Goal: Task Accomplishment & Management: Use online tool/utility

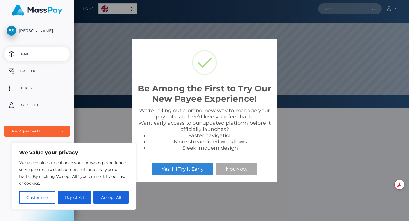
scroll to position [108, 335]
click at [225, 168] on button "Not Now" at bounding box center [236, 169] width 41 height 13
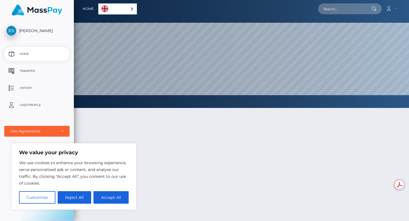
click at [115, 199] on button "Accept All" at bounding box center [111, 197] width 35 height 13
checkbox input "true"
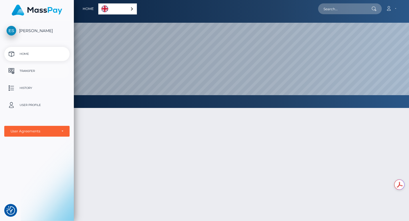
click at [30, 74] on p "Transfer" at bounding box center [37, 71] width 61 height 9
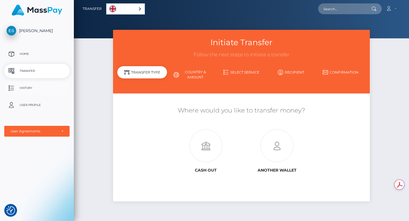
click at [28, 84] on p "History" at bounding box center [37, 88] width 61 height 9
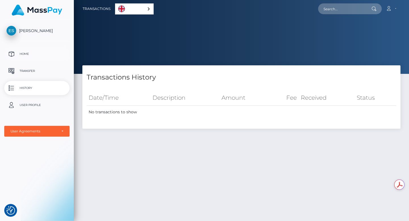
click at [26, 53] on p "Home" at bounding box center [37, 54] width 61 height 9
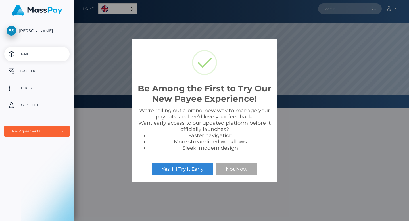
scroll to position [108, 335]
click at [230, 168] on button "Not Now" at bounding box center [236, 169] width 41 height 13
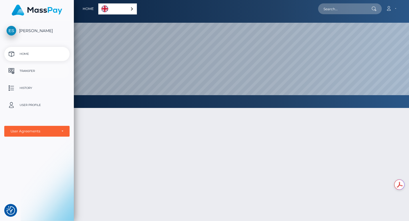
click at [30, 72] on p "Transfer" at bounding box center [37, 71] width 61 height 9
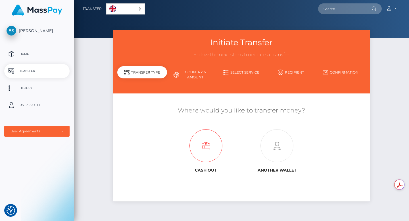
click at [202, 149] on icon at bounding box center [205, 146] width 71 height 33
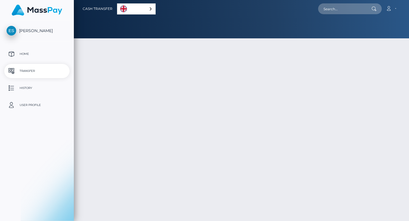
select select
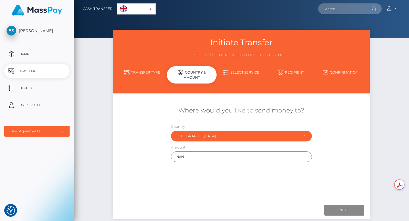
click at [195, 158] on input "NaN" at bounding box center [241, 157] width 141 height 11
click at [33, 48] on link "Home" at bounding box center [36, 54] width 65 height 14
